Goal: Task Accomplishment & Management: Complete application form

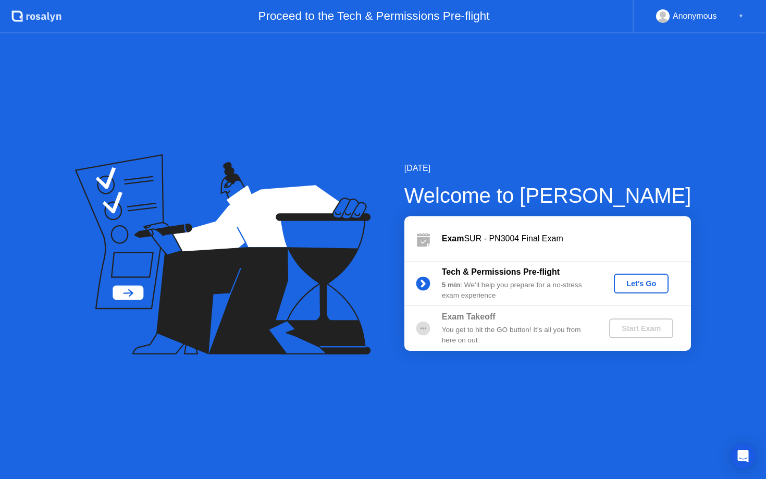
click at [641, 288] on div "Let's Go" at bounding box center [641, 283] width 46 height 8
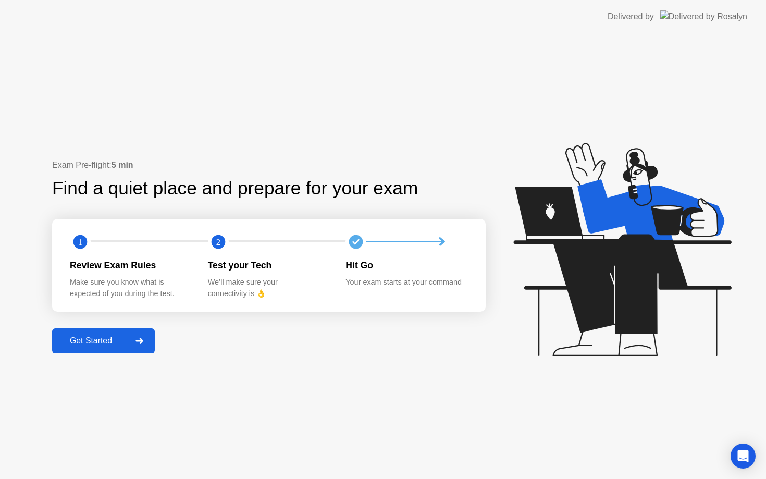
click at [92, 336] on div "Get Started" at bounding box center [90, 340] width 71 height 9
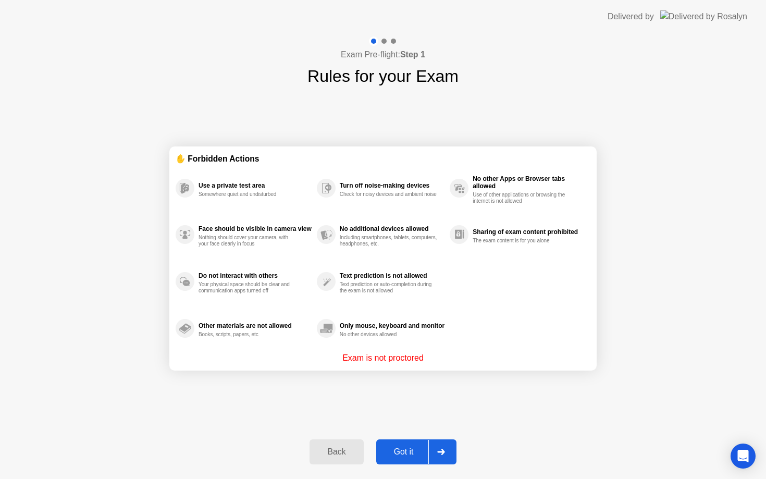
click at [405, 451] on div "Got it" at bounding box center [403, 451] width 49 height 9
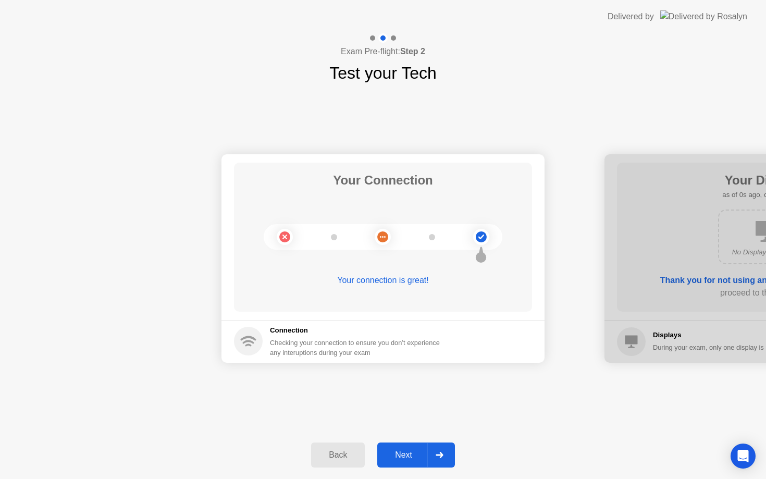
click at [404, 451] on div "Next" at bounding box center [403, 454] width 46 height 9
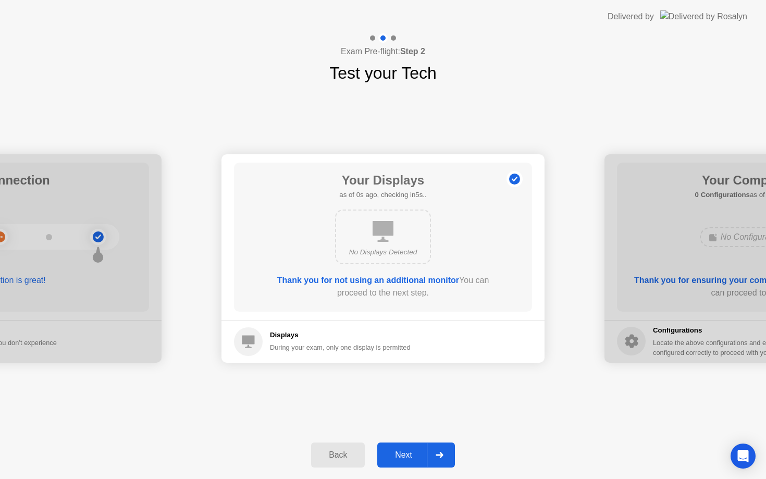
click at [404, 451] on div "Next" at bounding box center [403, 454] width 46 height 9
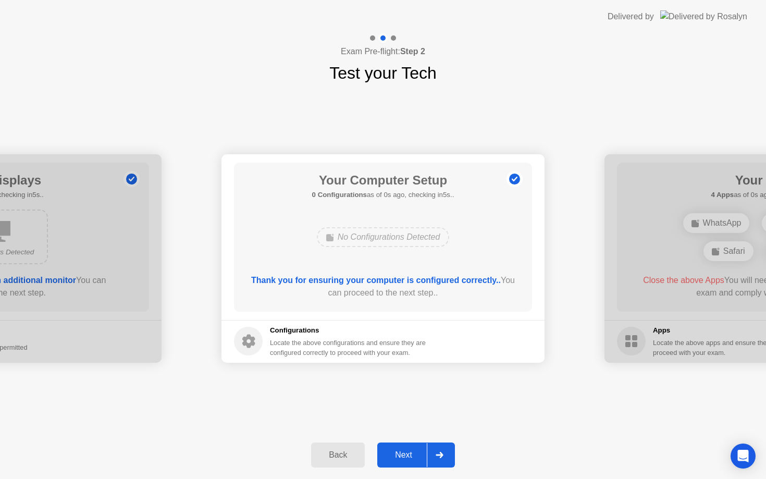
click at [404, 451] on div "Next" at bounding box center [403, 454] width 46 height 9
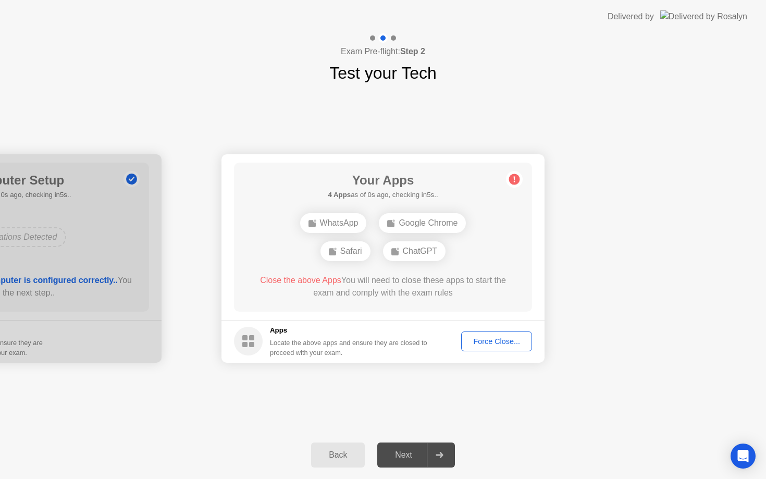
click at [404, 451] on div "Next" at bounding box center [403, 454] width 46 height 9
click at [492, 343] on div "Force Close..." at bounding box center [497, 341] width 64 height 8
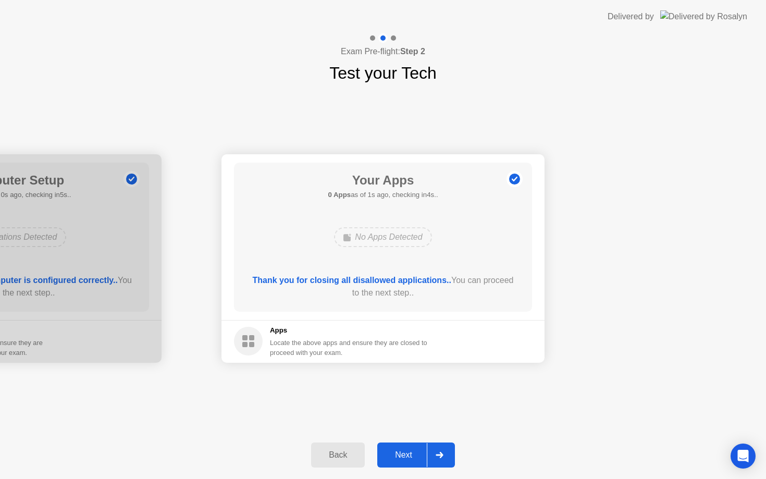
click at [399, 456] on div "Next" at bounding box center [403, 454] width 46 height 9
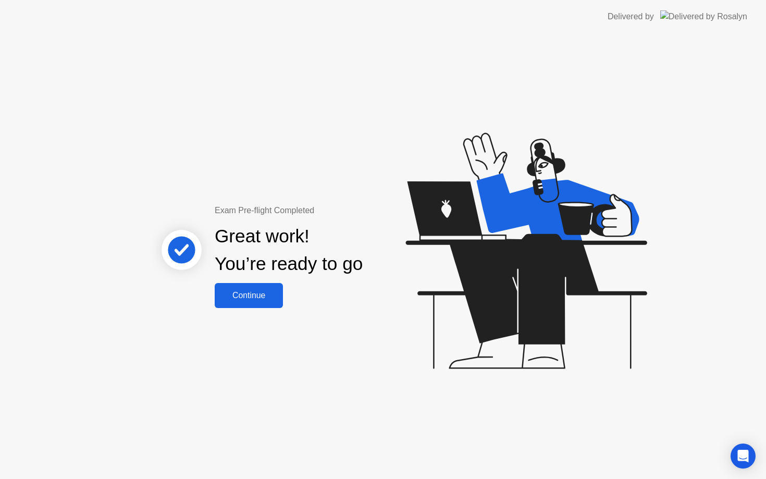
click at [258, 296] on div "Continue" at bounding box center [249, 295] width 62 height 9
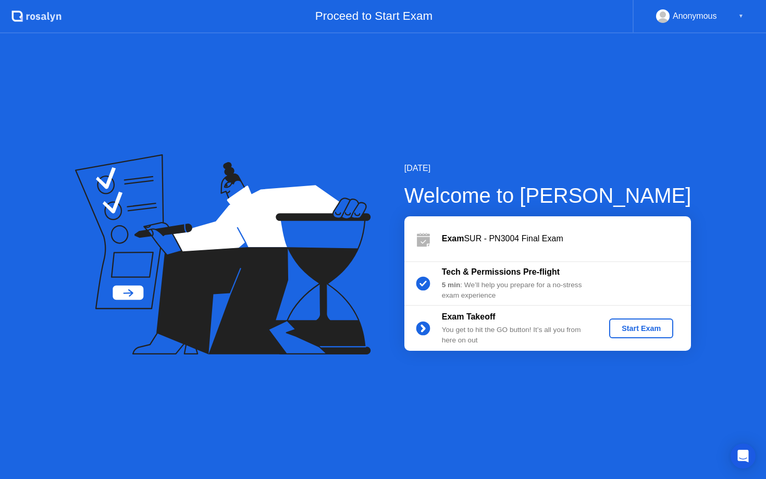
click at [628, 326] on div "Start Exam" at bounding box center [641, 328] width 56 height 8
